Goal: Entertainment & Leisure: Consume media (video, audio)

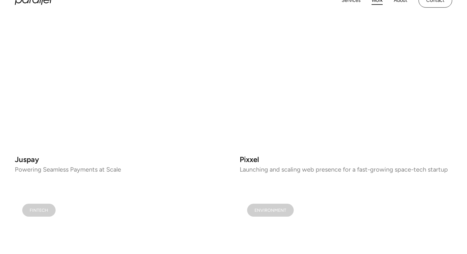
scroll to position [680, 0]
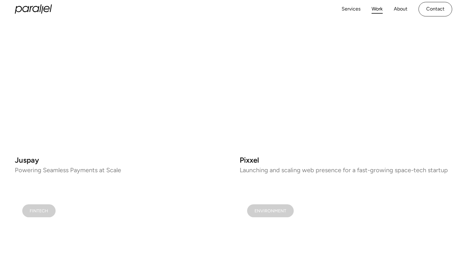
click at [327, 108] on video at bounding box center [346, 66] width 212 height 167
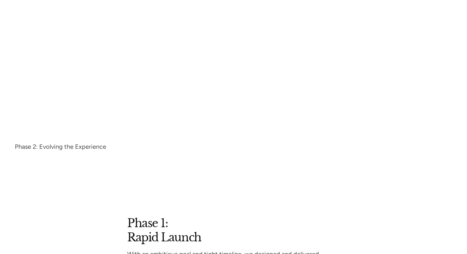
scroll to position [1181, 0]
drag, startPoint x: 228, startPoint y: 100, endPoint x: 293, endPoint y: 100, distance: 65.2
click at [292, 100] on div "Phase 1: Rapid Launch Phase 2: Evolving the Experience Slide 2 of 2." at bounding box center [233, 73] width 437 height 151
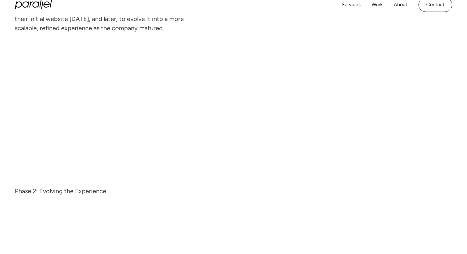
scroll to position [1129, 0]
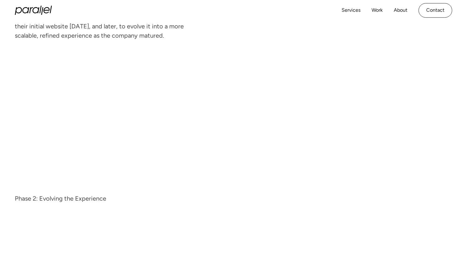
drag, startPoint x: 186, startPoint y: 99, endPoint x: 280, endPoint y: 99, distance: 93.9
click at [262, 99] on video "2 of 2" at bounding box center [138, 119] width 247 height 139
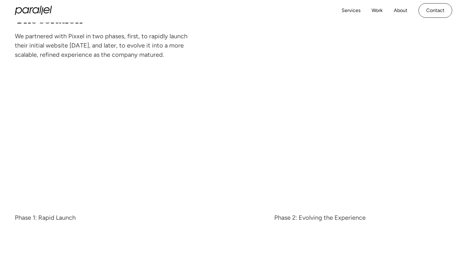
scroll to position [1113, 0]
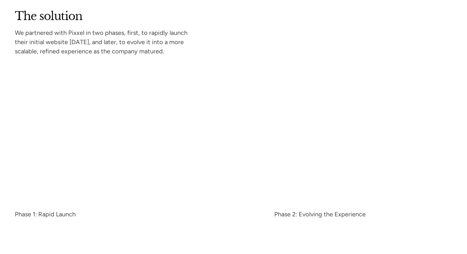
drag, startPoint x: 267, startPoint y: 122, endPoint x: 212, endPoint y: 126, distance: 55.1
click at [212, 126] on div "Phase 1: Rapid Launch Phase 2: Evolving the Experience Slide 1 of 2." at bounding box center [233, 141] width 437 height 151
drag, startPoint x: 196, startPoint y: 120, endPoint x: 141, endPoint y: 120, distance: 55.0
drag, startPoint x: 141, startPoint y: 120, endPoint x: 319, endPoint y: 148, distance: 179.3
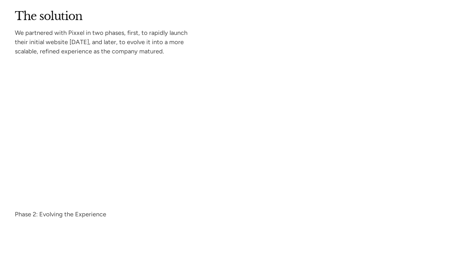
click at [313, 145] on div "Phase 1: Rapid Launch Phase 2: Evolving the Experience Slide 2 of 2." at bounding box center [233, 141] width 437 height 151
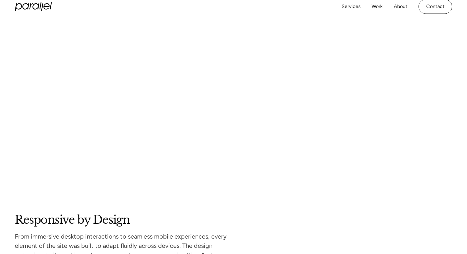
scroll to position [2379, 0]
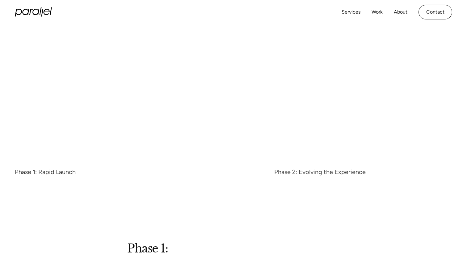
scroll to position [1115, 0]
